Goal: Find specific page/section: Find specific page/section

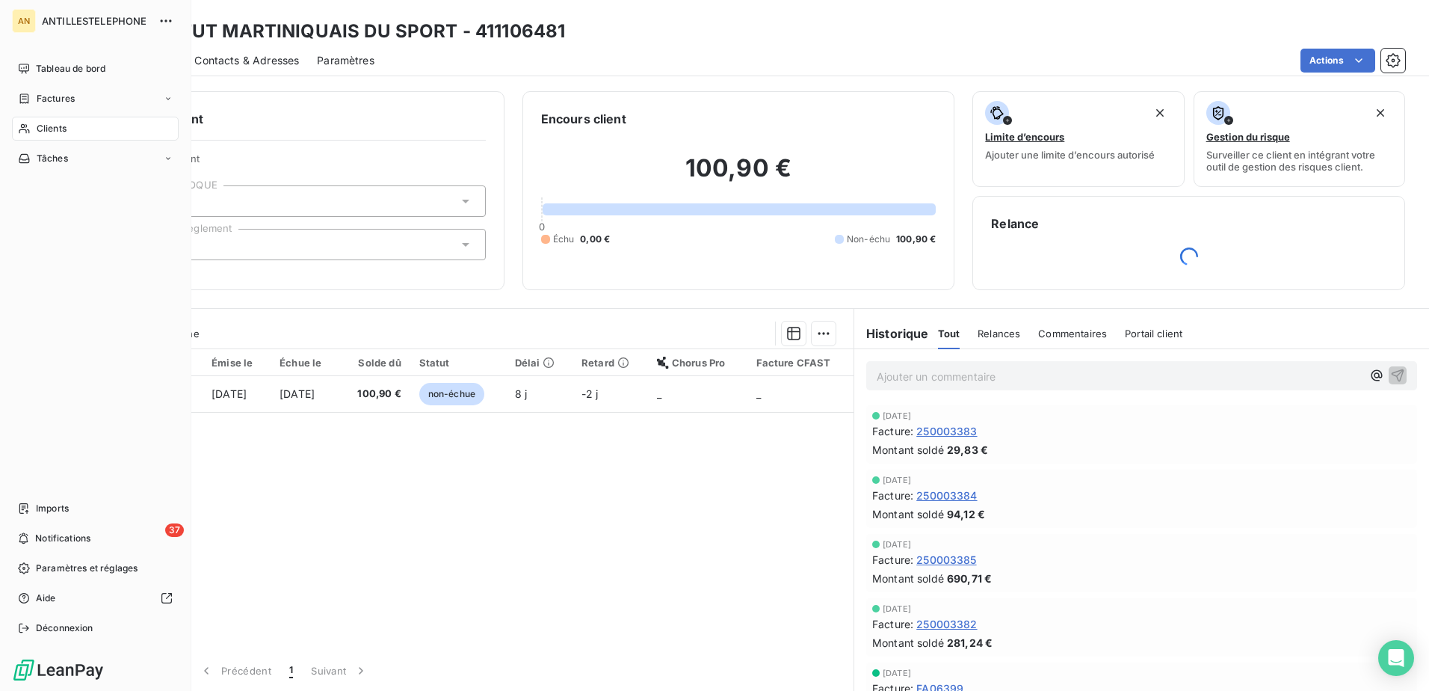
click at [40, 130] on span "Clients" at bounding box center [52, 128] width 30 height 13
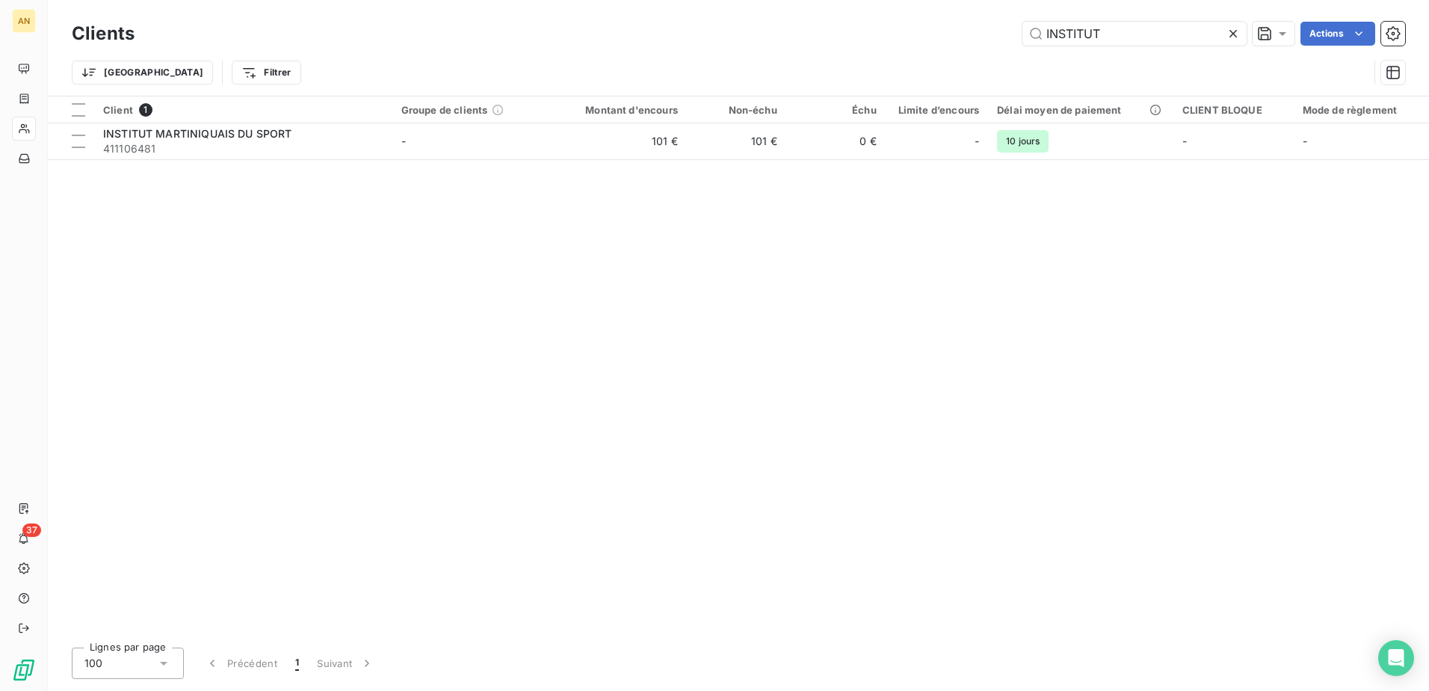
drag, startPoint x: 1124, startPoint y: 42, endPoint x: 996, endPoint y: 40, distance: 127.8
click at [996, 40] on div "INSTITUT Actions" at bounding box center [778, 34] width 1253 height 24
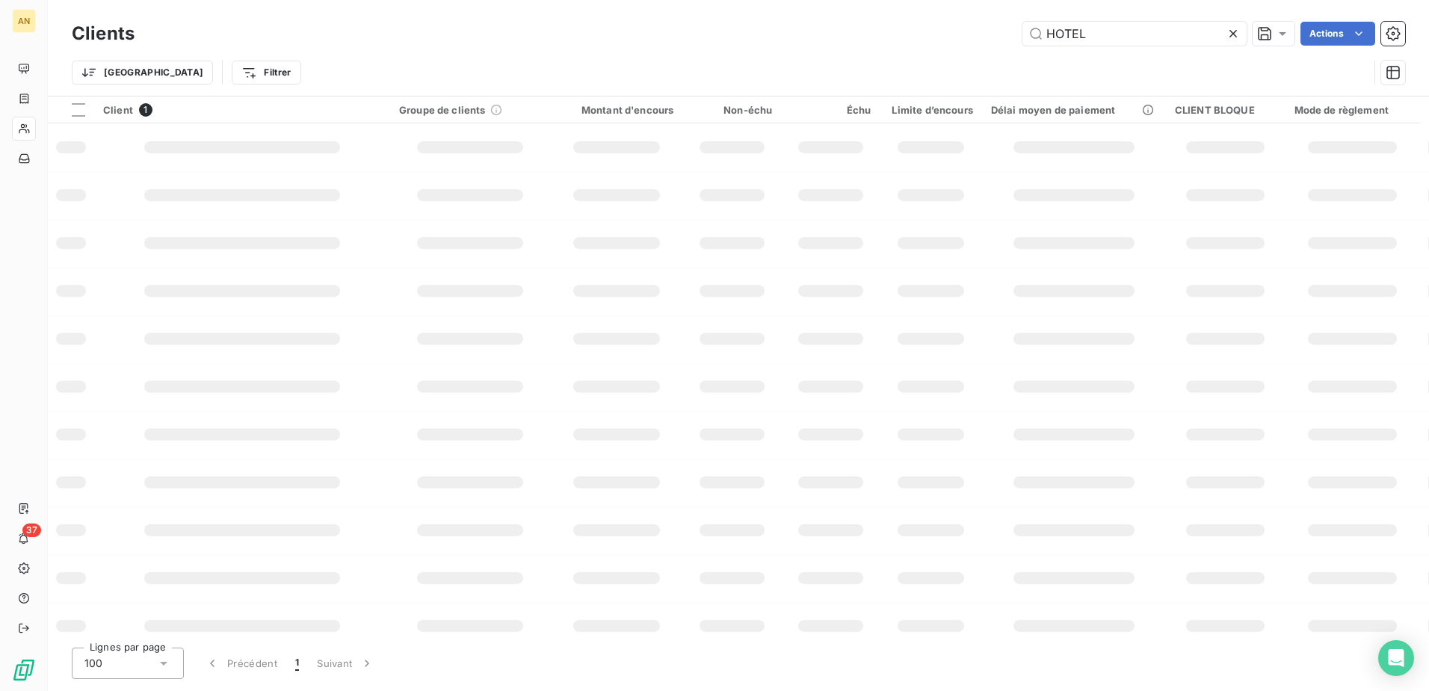
type input "HOTEL"
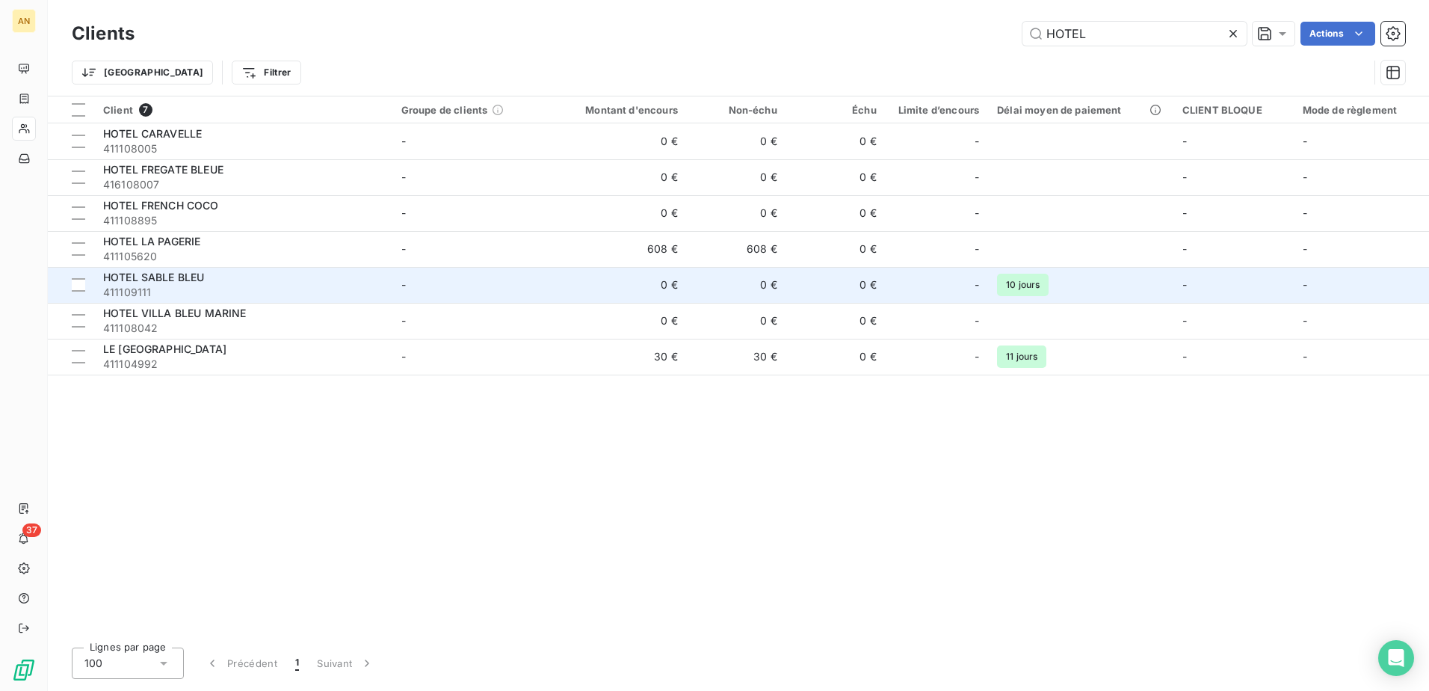
click at [336, 282] on div "HOTEL SABLE BLEU" at bounding box center [243, 277] width 280 height 15
